Goal: Task Accomplishment & Management: Manage account settings

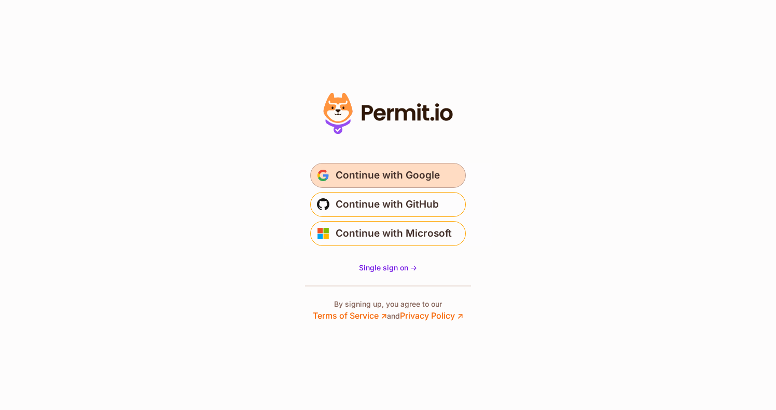
click at [374, 176] on span "Continue with Google" at bounding box center [388, 175] width 104 height 17
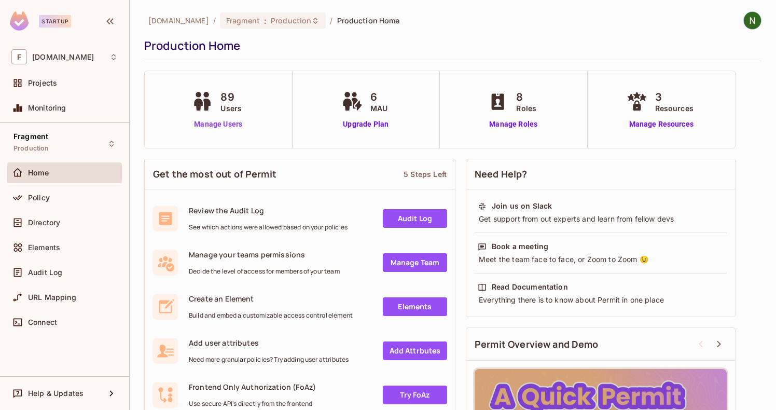
click at [211, 125] on link "Manage Users" at bounding box center [218, 124] width 58 height 11
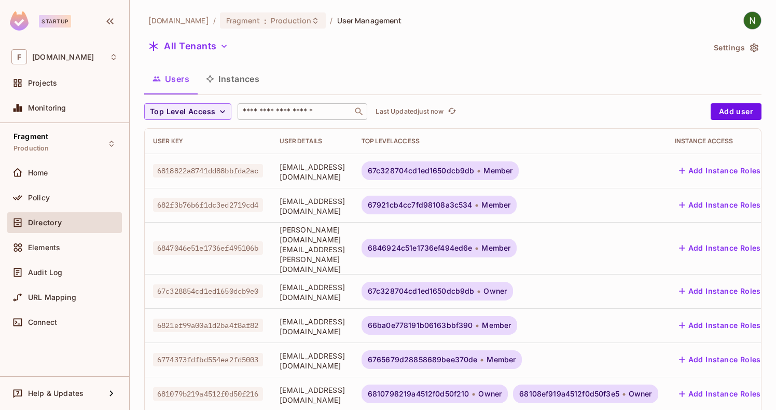
click at [281, 115] on input "text" at bounding box center [295, 111] width 109 height 10
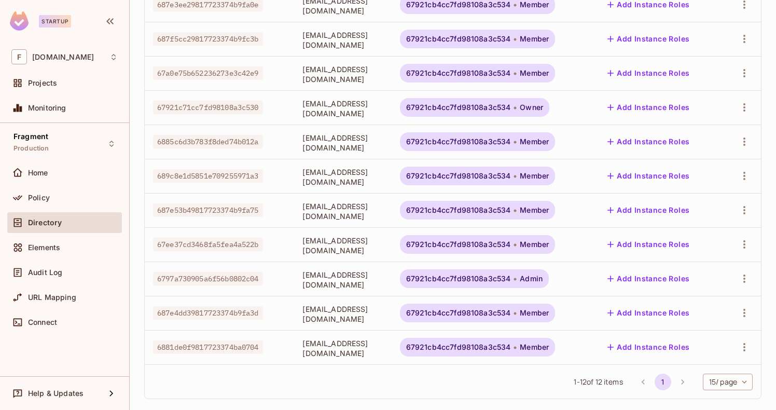
scroll to position [201, 0]
type input "****"
click at [444, 244] on span "67921cb4cc7fd98108a3c534" at bounding box center [458, 244] width 105 height 8
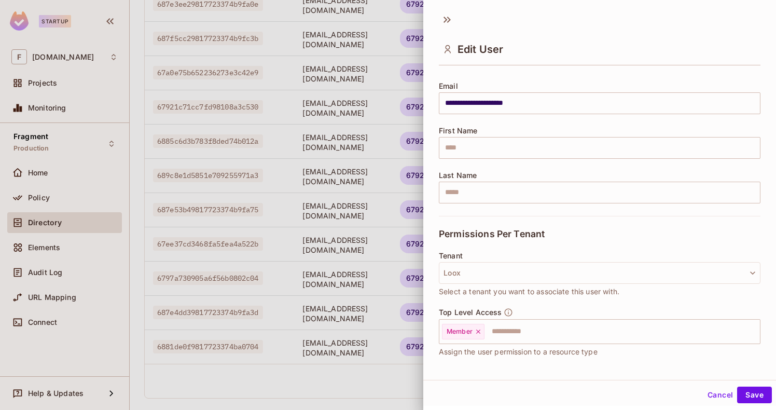
scroll to position [142, 0]
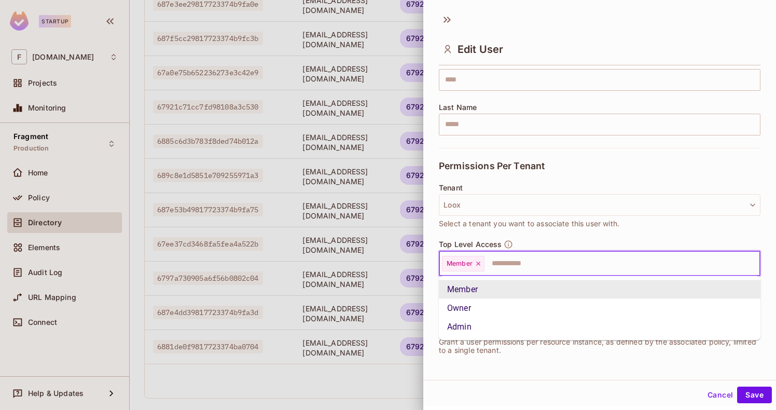
click at [509, 264] on input "text" at bounding box center [613, 263] width 255 height 21
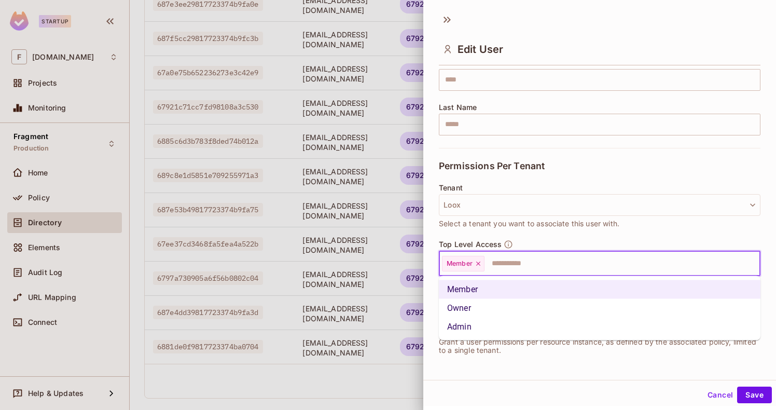
click at [484, 324] on li "Admin" at bounding box center [600, 327] width 322 height 19
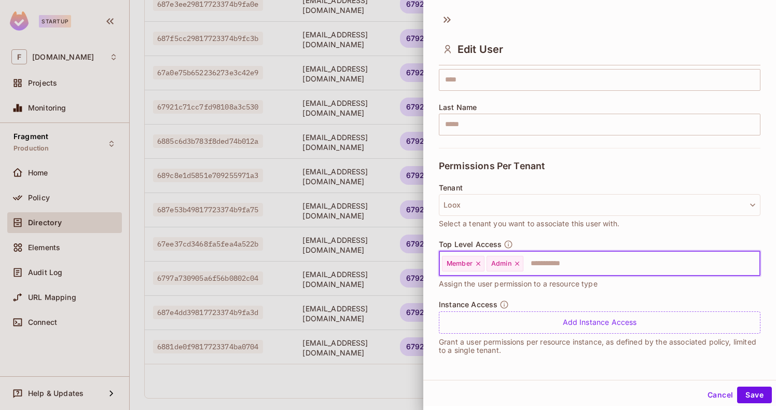
click at [481, 263] on icon at bounding box center [478, 263] width 7 height 7
click at [750, 389] on button "Save" at bounding box center [754, 395] width 35 height 17
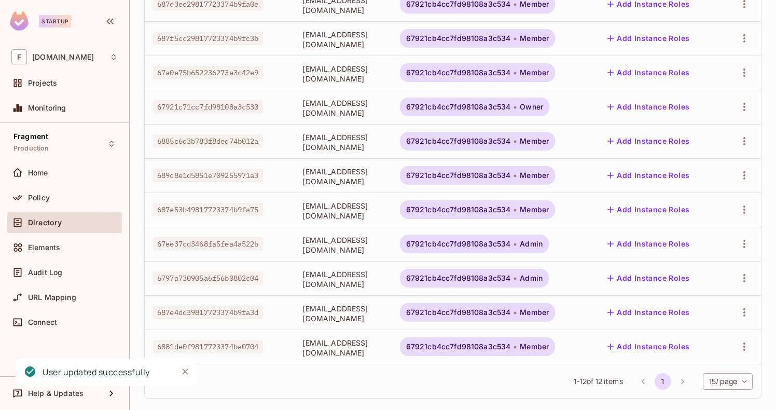
scroll to position [0, 0]
